Goal: Task Accomplishment & Management: Complete application form

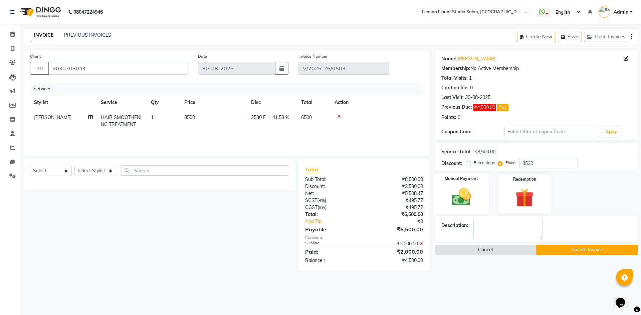
click at [453, 189] on img at bounding box center [461, 197] width 31 height 22
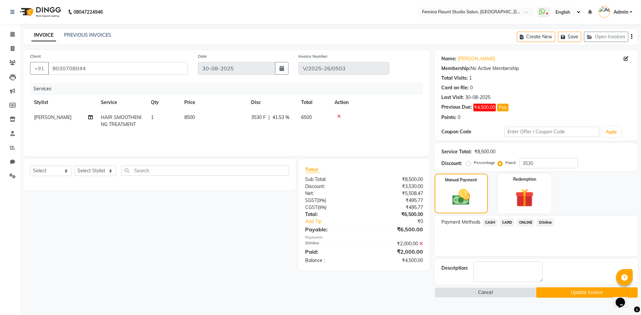
click at [549, 223] on span "SOnline" at bounding box center [545, 223] width 17 height 8
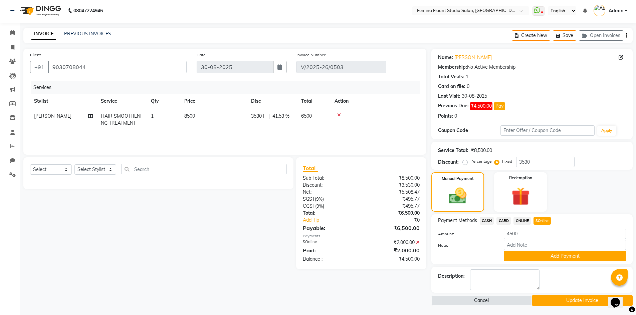
scroll to position [2, 0]
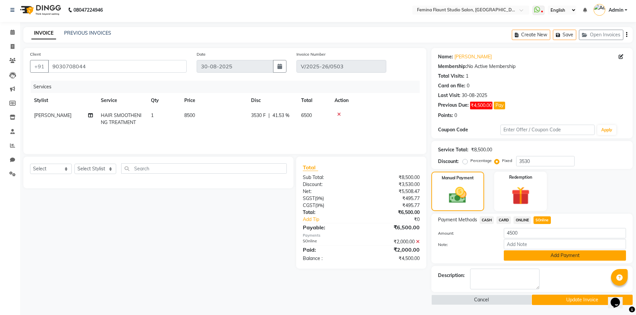
click at [522, 256] on button "Add Payment" at bounding box center [565, 256] width 122 height 10
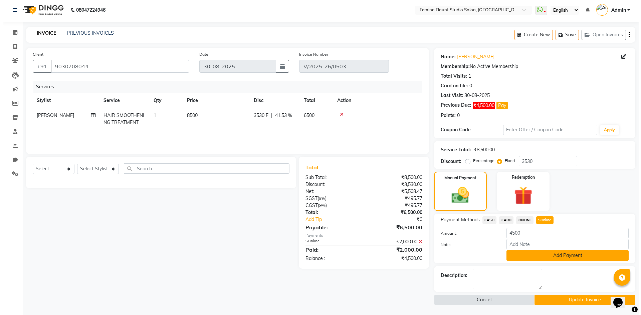
scroll to position [0, 0]
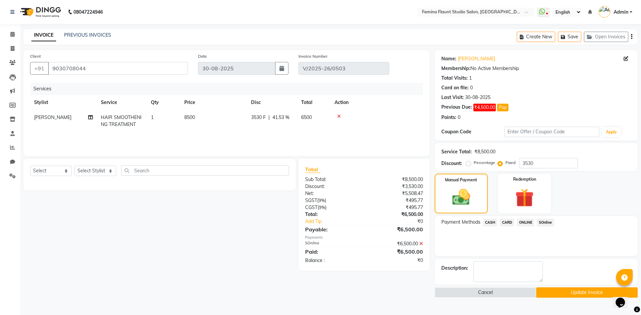
click at [598, 294] on button "Update Invoice" at bounding box center [586, 293] width 101 height 10
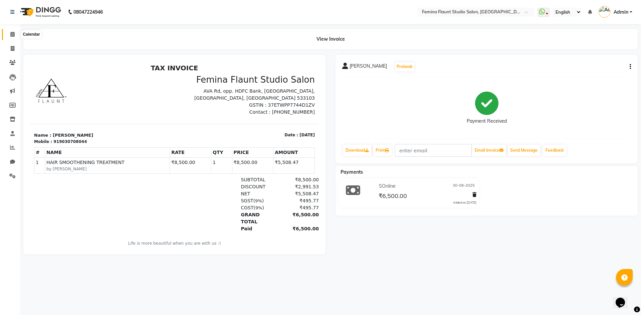
click at [12, 32] on icon at bounding box center [12, 34] width 4 height 5
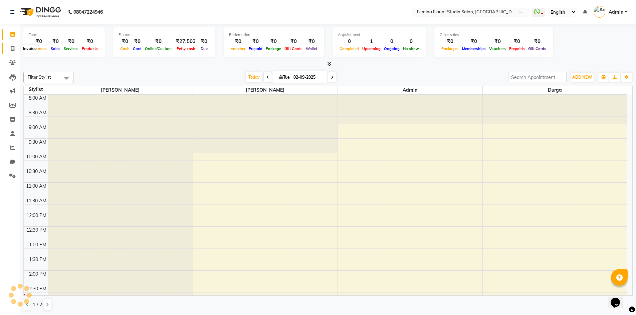
click at [13, 48] on icon at bounding box center [13, 48] width 4 height 5
select select "service"
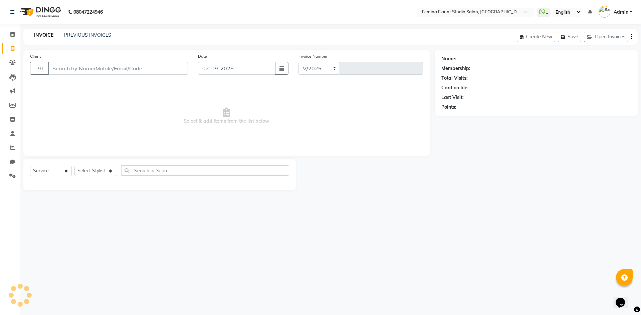
select select "8333"
type input "0515"
click at [104, 35] on link "PREVIOUS INVOICES" at bounding box center [87, 35] width 47 height 6
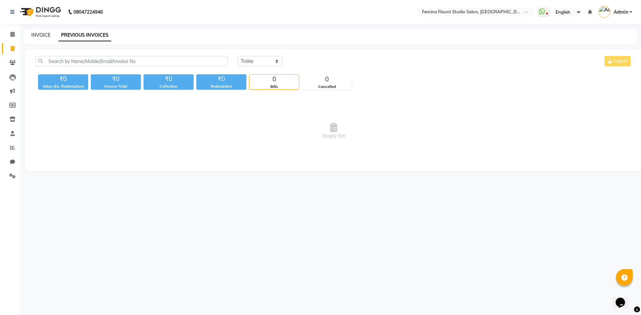
click at [45, 37] on link "INVOICE" at bounding box center [40, 35] width 19 height 6
select select "service"
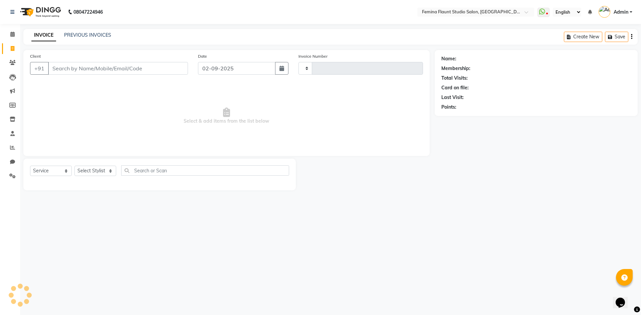
type input "0515"
select select "8333"
click at [6, 34] on link "Calendar" at bounding box center [10, 34] width 16 height 11
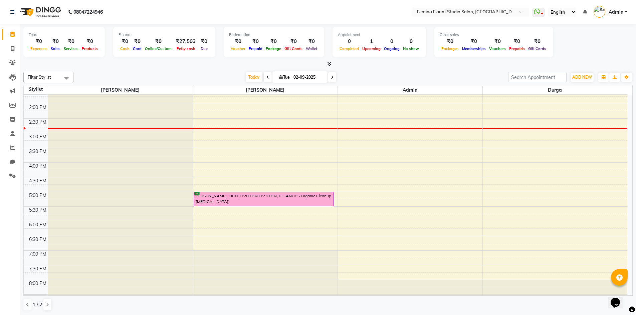
scroll to position [134, 0]
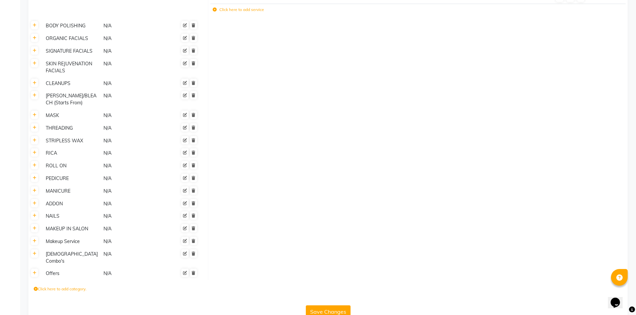
scroll to position [500, 0]
click at [334, 304] on button "Save Changes" at bounding box center [328, 310] width 45 height 13
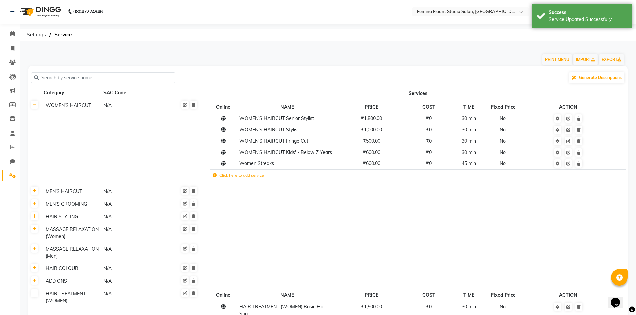
scroll to position [0, 0]
click at [10, 32] on icon at bounding box center [12, 34] width 4 height 5
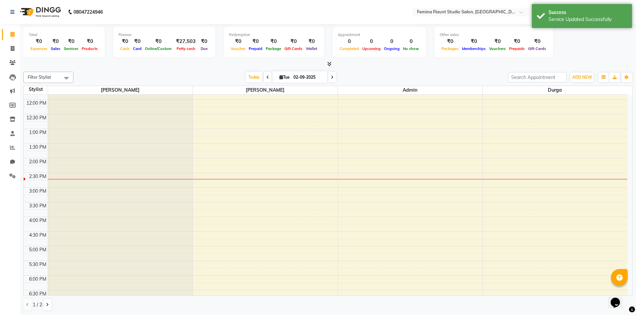
scroll to position [134, 0]
click at [266, 227] on div "8:00 AM 8:30 AM 9:00 AM 9:30 AM 10:00 AM 10:30 AM 11:00 AM 11:30 AM 12:00 PM 12…" at bounding box center [325, 151] width 603 height 381
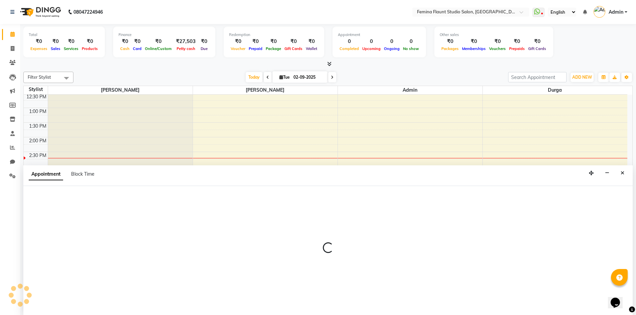
scroll to position [0, 0]
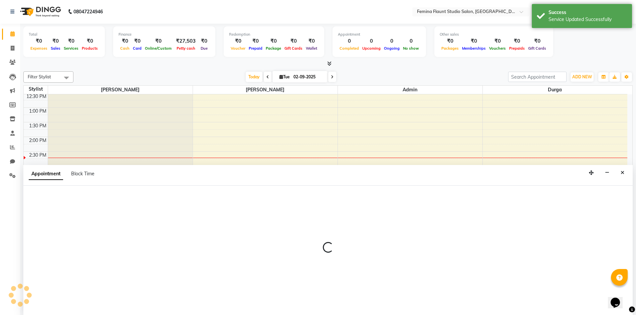
select select "80613"
select select "1020"
select select "tentative"
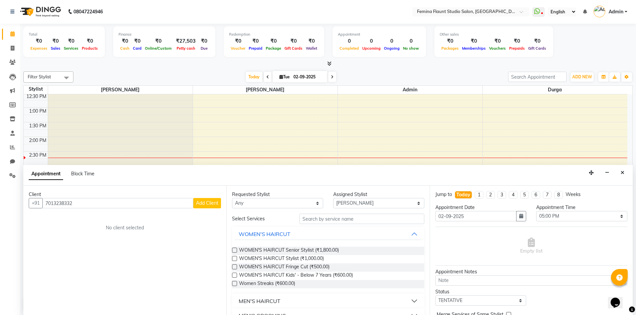
type input "7013238332"
click at [212, 203] on span "Add Client" at bounding box center [207, 203] width 22 height 6
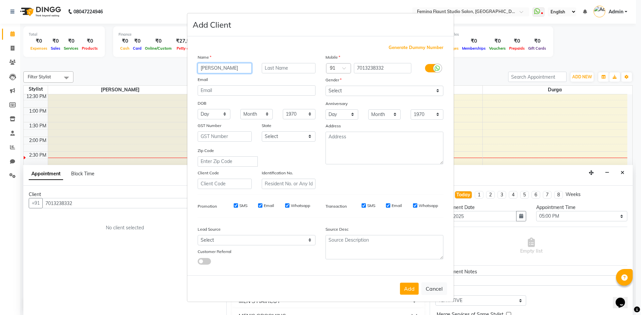
drag, startPoint x: 244, startPoint y: 65, endPoint x: 196, endPoint y: 73, distance: 48.6
click at [196, 73] on div "kANISHK" at bounding box center [225, 68] width 64 height 10
type input "Kanishka"
click at [354, 93] on select "Select Male Female Other Prefer Not To Say" at bounding box center [384, 91] width 118 height 10
select select "female"
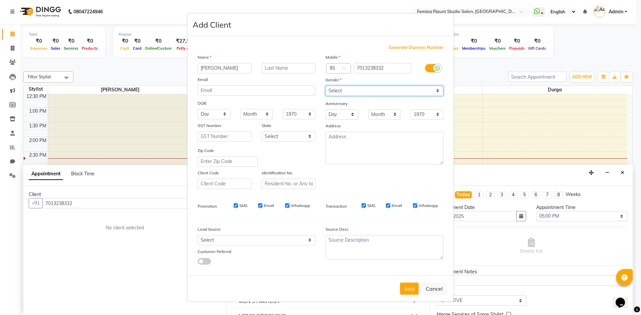
click at [325, 86] on select "Select Male Female Other Prefer Not To Say" at bounding box center [384, 91] width 118 height 10
click at [408, 291] on button "Add" at bounding box center [409, 289] width 19 height 12
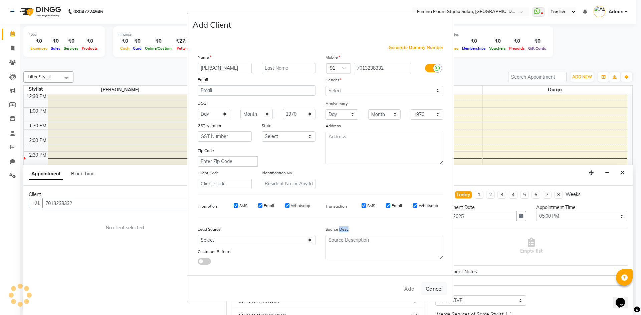
click at [408, 291] on div "Add Cancel" at bounding box center [320, 289] width 266 height 26
select select
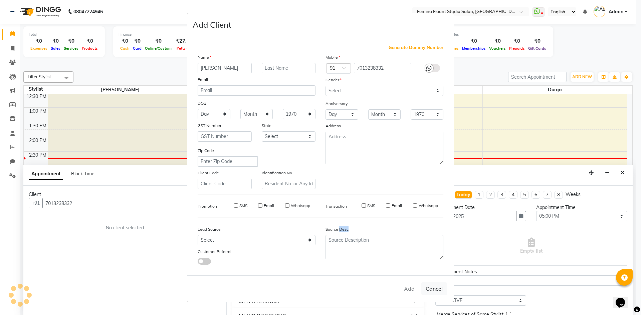
select select
checkbox input "false"
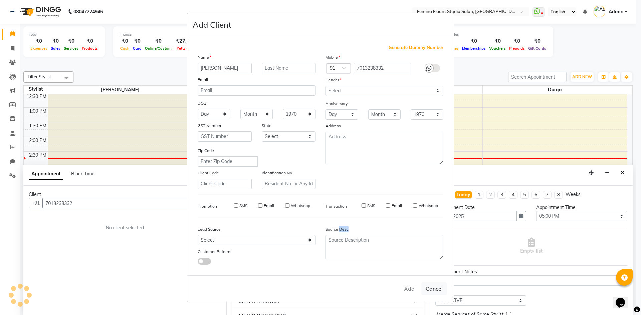
checkbox input "false"
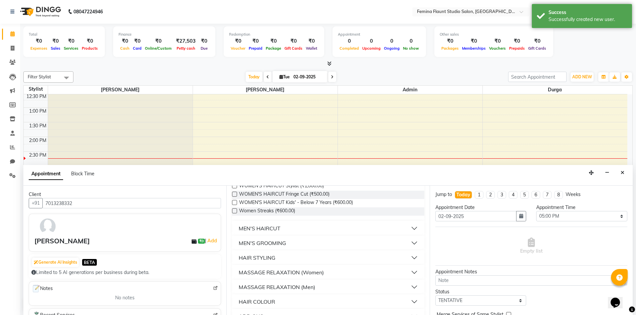
scroll to position [0, 0]
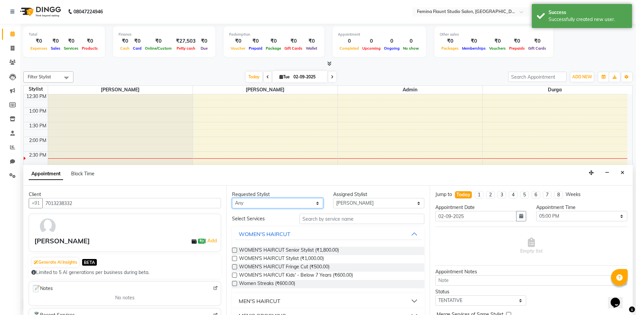
click at [314, 206] on select "Any Admin Durga Keerthi Sri Mohd Akib Mohd Faizan Pramila Rai" at bounding box center [277, 203] width 91 height 10
select select "80613"
click at [232, 198] on select "Any Admin Durga Keerthi Sri Mohd Akib Mohd Faizan Pramila Rai" at bounding box center [277, 203] width 91 height 10
click at [349, 219] on input "text" at bounding box center [361, 219] width 125 height 10
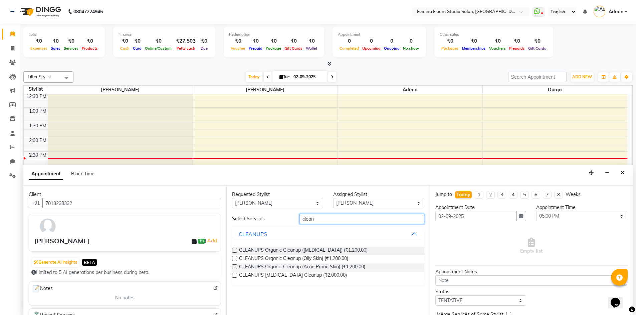
type input "clean"
click at [236, 249] on label at bounding box center [234, 250] width 5 height 5
click at [236, 249] on input "checkbox" at bounding box center [234, 251] width 4 height 4
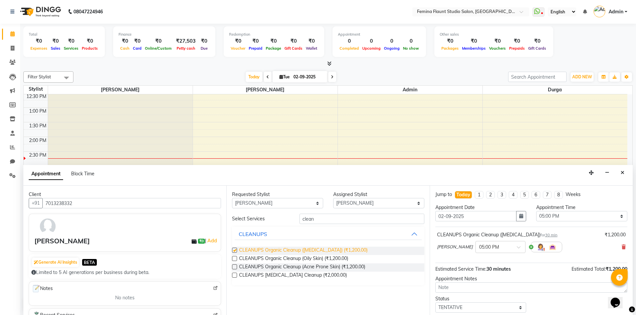
checkbox input "false"
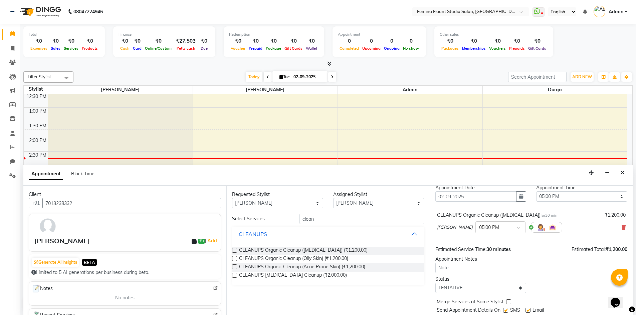
scroll to position [40, 0]
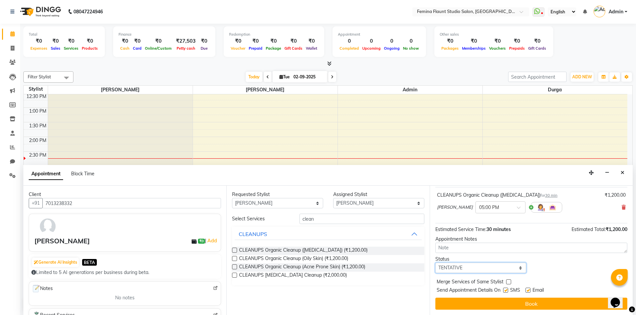
click at [493, 267] on select "Select TENTATIVE CONFIRM CHECK-IN UPCOMING" at bounding box center [480, 268] width 91 height 10
select select "confirm booking"
click at [435, 263] on select "Select TENTATIVE CONFIRM CHECK-IN UPCOMING" at bounding box center [480, 268] width 91 height 10
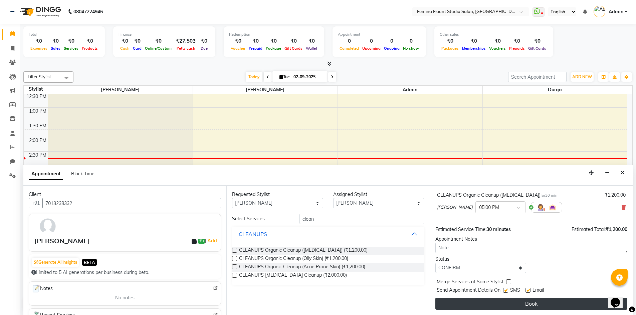
click at [516, 302] on button "Book" at bounding box center [531, 304] width 192 height 12
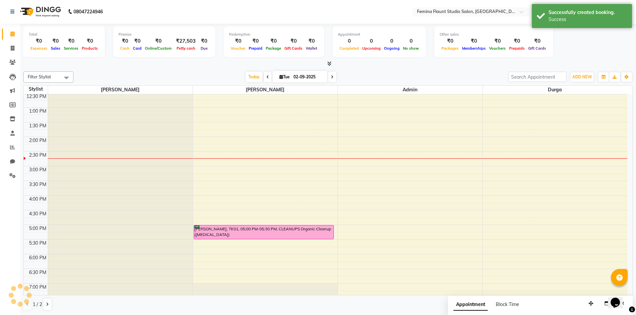
scroll to position [0, 0]
